Goal: Find specific page/section: Find specific page/section

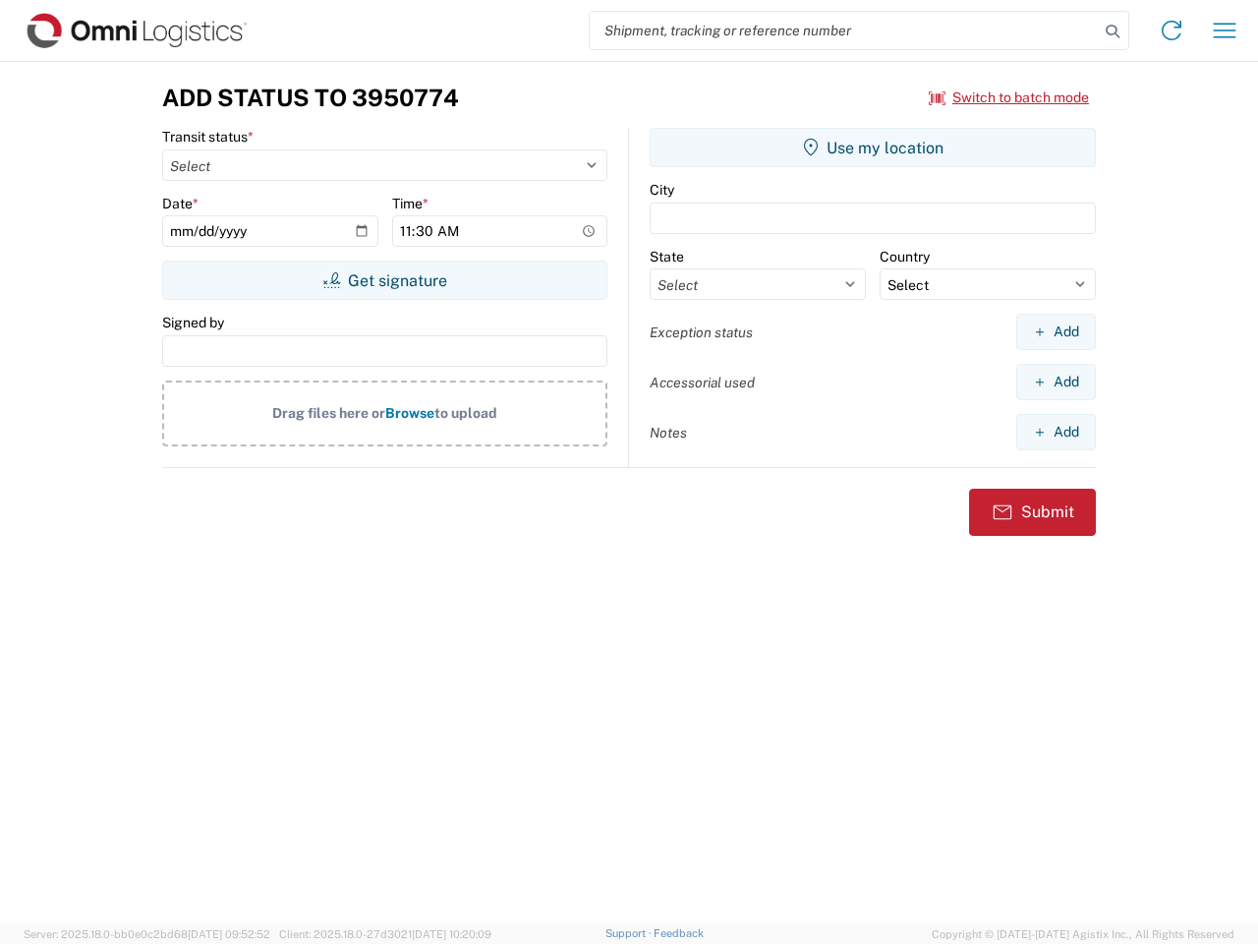
click at [844, 30] on input "search" at bounding box center [844, 30] width 509 height 37
click at [1113, 31] on icon at bounding box center [1113, 32] width 28 height 28
click at [1172, 30] on icon at bounding box center [1171, 30] width 31 height 31
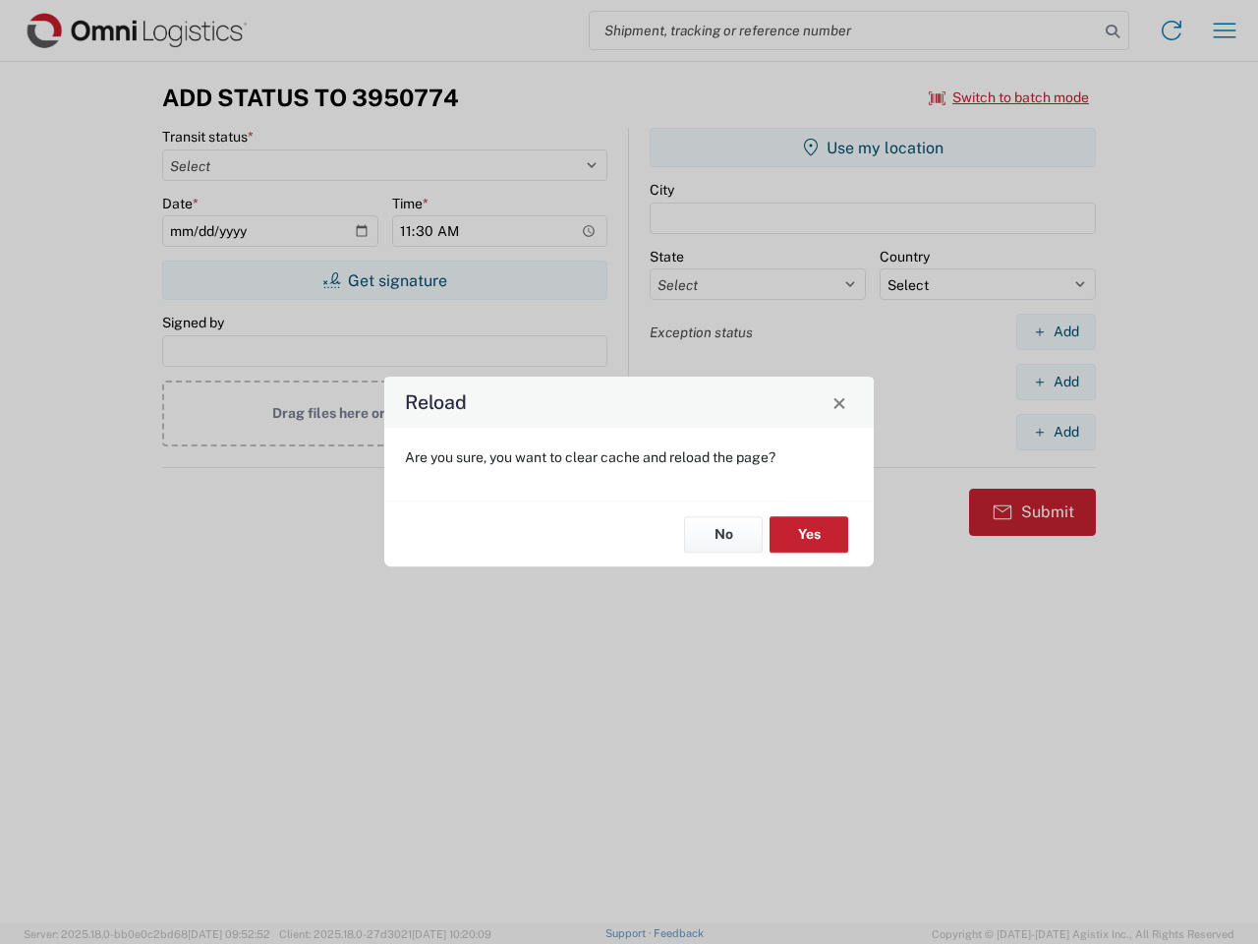
click at [1225, 30] on div "Reload Are you sure, you want to clear cache and reload the page? No Yes" at bounding box center [629, 472] width 1258 height 944
click at [1010, 97] on div "Reload Are you sure, you want to clear cache and reload the page? No Yes" at bounding box center [629, 472] width 1258 height 944
click at [384, 280] on div "Reload Are you sure, you want to clear cache and reload the page? No Yes" at bounding box center [629, 472] width 1258 height 944
click at [873, 147] on div "Reload Are you sure, you want to clear cache and reload the page? No Yes" at bounding box center [629, 472] width 1258 height 944
click at [1056, 331] on div "Reload Are you sure, you want to clear cache and reload the page? No Yes" at bounding box center [629, 472] width 1258 height 944
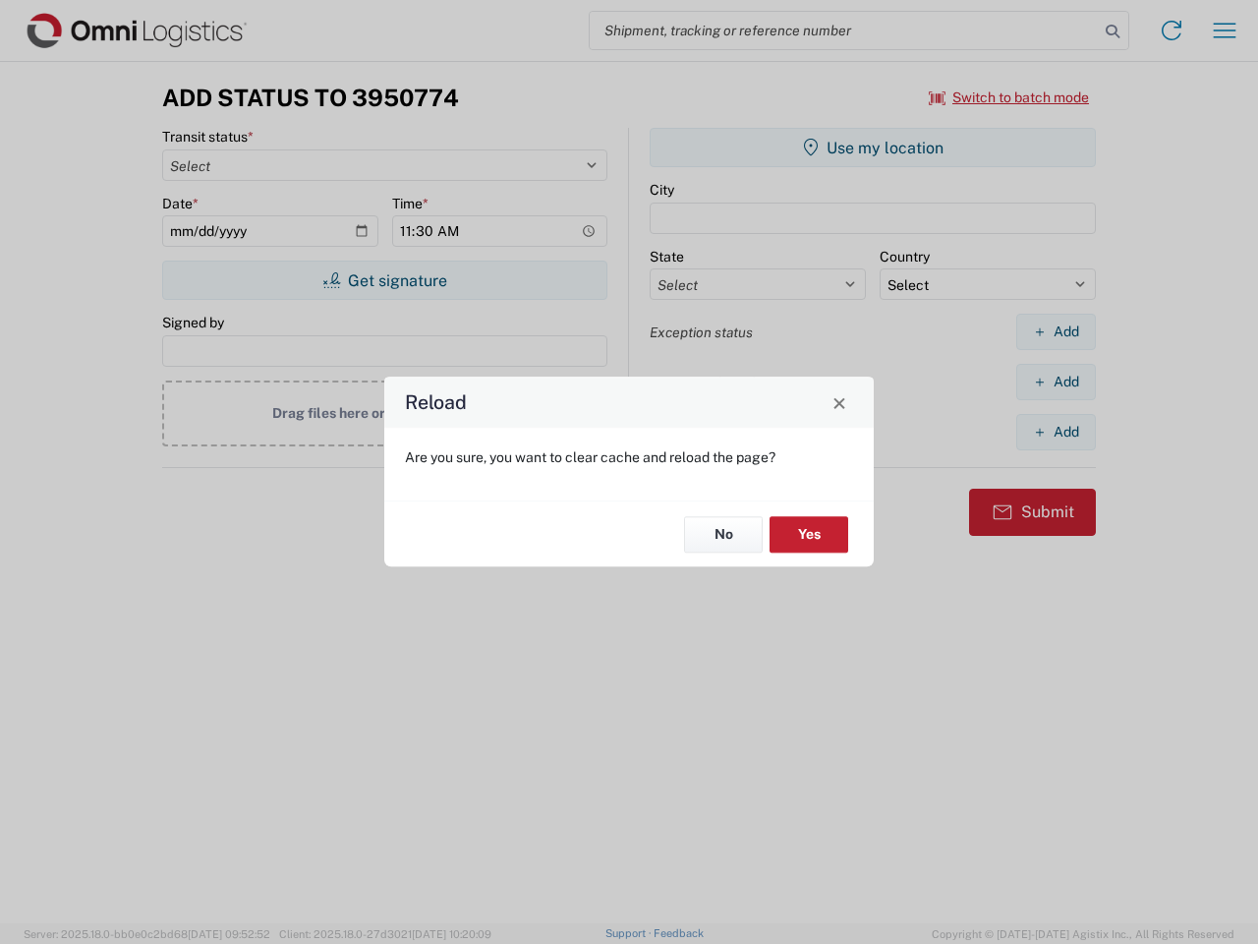
click at [1056, 381] on div "Reload Are you sure, you want to clear cache and reload the page? No Yes" at bounding box center [629, 472] width 1258 height 944
click at [1056, 432] on div "Reload Are you sure, you want to clear cache and reload the page? No Yes" at bounding box center [629, 472] width 1258 height 944
